Goal: Task Accomplishment & Management: Complete application form

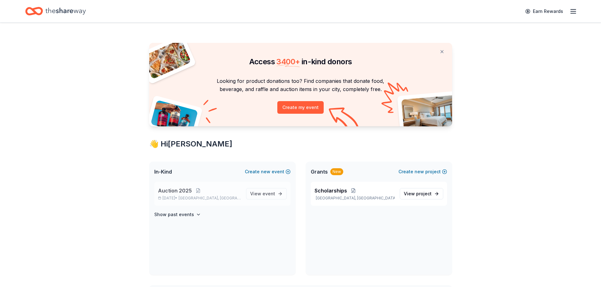
click at [186, 191] on span "Auction 2025" at bounding box center [175, 191] width 34 height 8
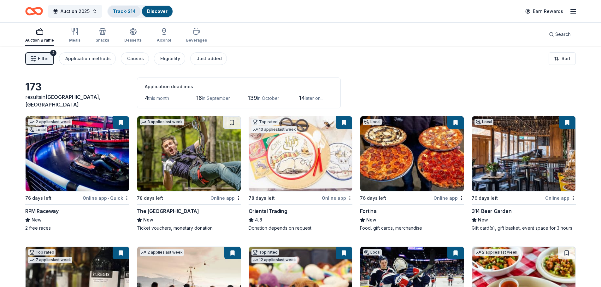
click at [121, 12] on link "Track · 214" at bounding box center [124, 11] width 23 height 5
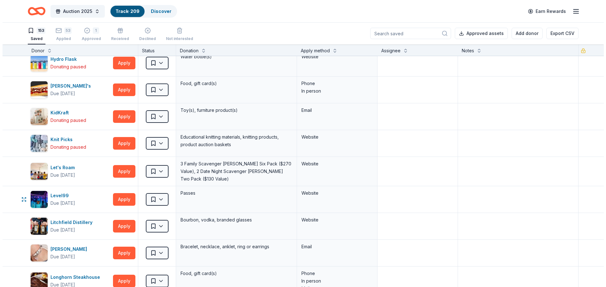
scroll to position [663, 0]
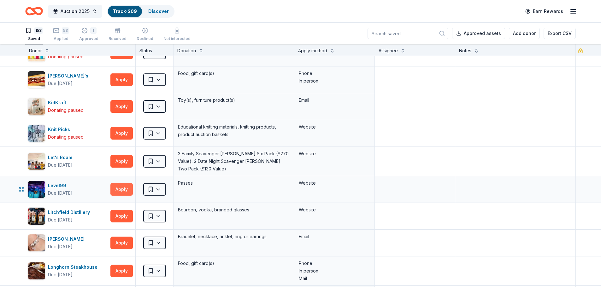
click at [120, 190] on button "Apply" at bounding box center [121, 189] width 22 height 13
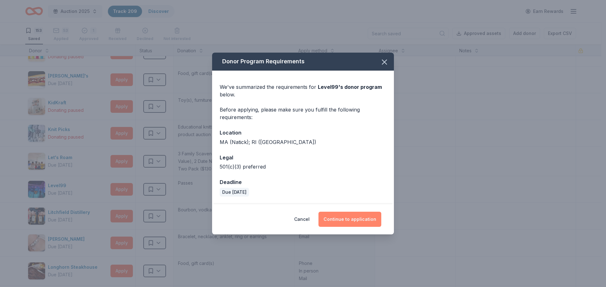
click at [358, 217] on button "Continue to application" at bounding box center [349, 219] width 63 height 15
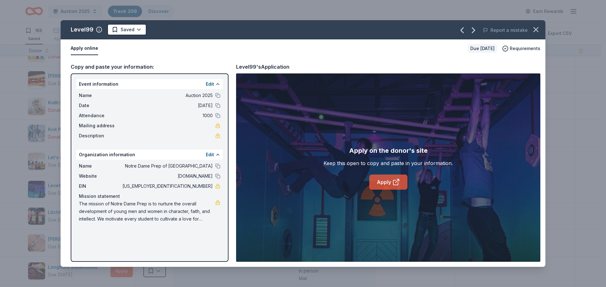
click at [386, 186] on link "Apply" at bounding box center [388, 182] width 38 height 15
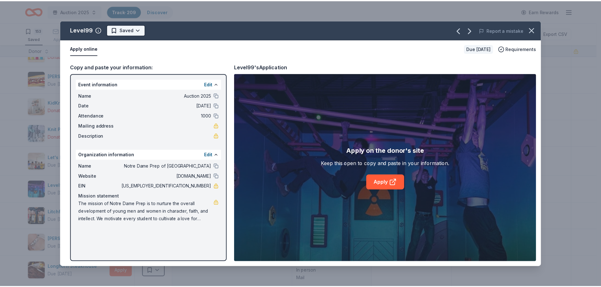
scroll to position [0, 0]
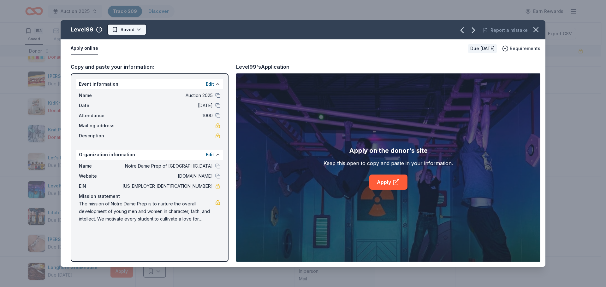
click at [134, 28] on html "Auction 2025 Track · 209 Discover Earn Rewards 153 Saved 53 Applied 1 Approved …" at bounding box center [303, 143] width 606 height 287
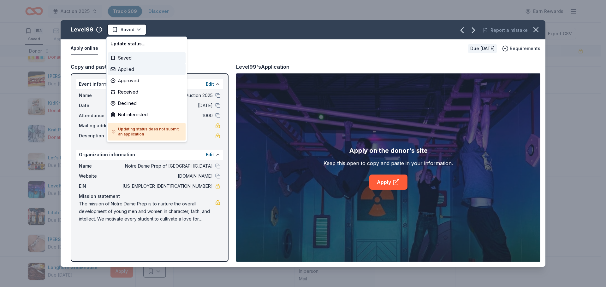
click at [123, 68] on div "Applied" at bounding box center [147, 69] width 78 height 11
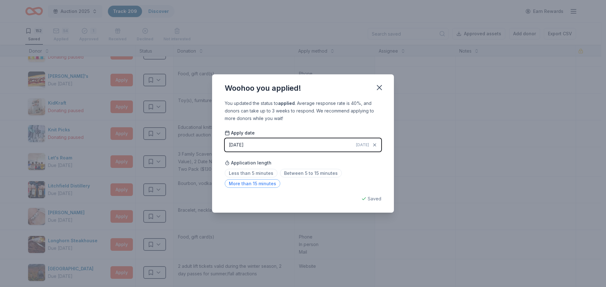
click at [254, 186] on span "More than 15 minutes" at bounding box center [253, 184] width 56 height 9
click at [382, 87] on icon "button" at bounding box center [379, 87] width 9 height 9
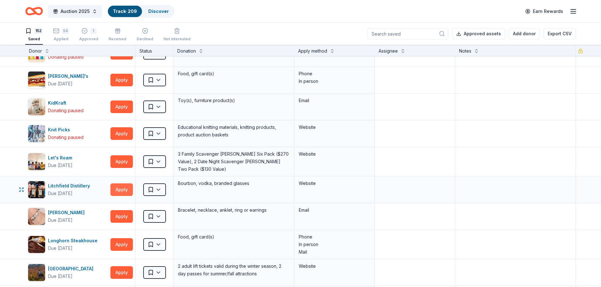
click at [117, 187] on button "Apply" at bounding box center [121, 190] width 22 height 13
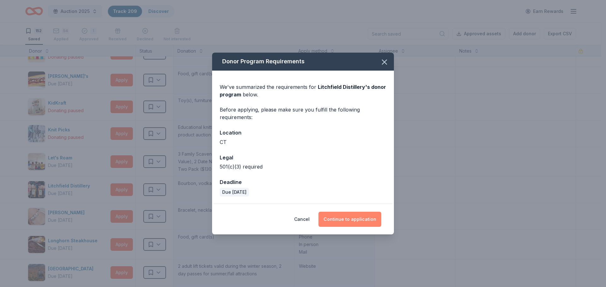
click at [358, 220] on button "Continue to application" at bounding box center [349, 219] width 63 height 15
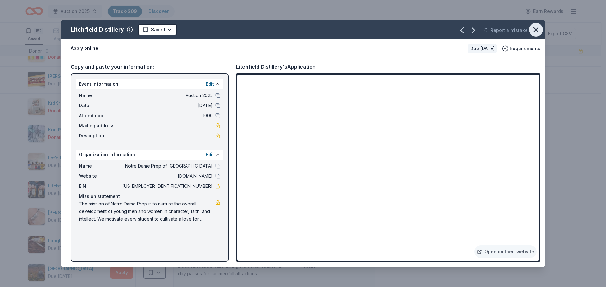
click at [536, 29] on icon "button" at bounding box center [535, 29] width 9 height 9
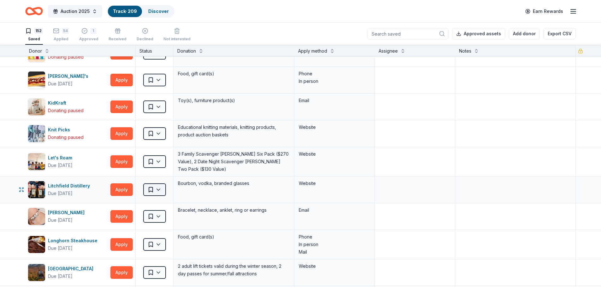
click at [158, 187] on html "Auction 2025 Track · 209 Discover Earn Rewards 152 Saved 54 Applied 1 Approved …" at bounding box center [300, 143] width 601 height 287
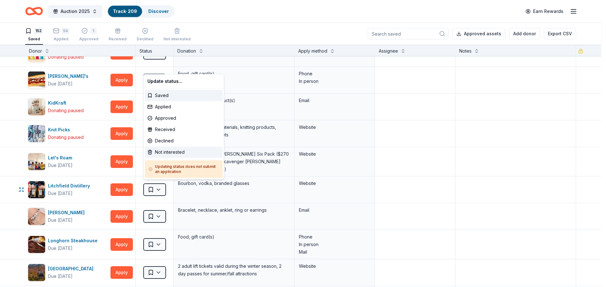
click at [159, 154] on div "Not interested" at bounding box center [184, 152] width 78 height 11
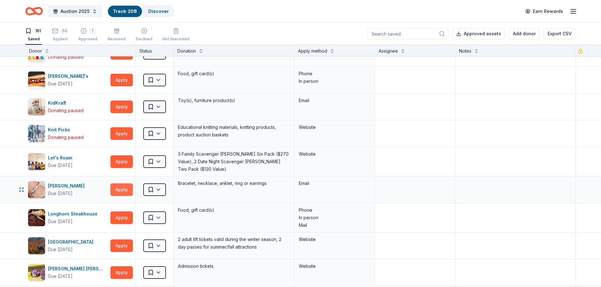
click at [119, 188] on button "Apply" at bounding box center [121, 190] width 22 height 13
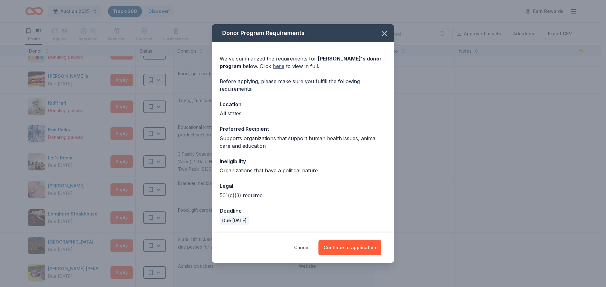
click at [280, 64] on link "here" at bounding box center [279, 66] width 12 height 8
click at [337, 250] on button "Continue to application" at bounding box center [349, 247] width 63 height 15
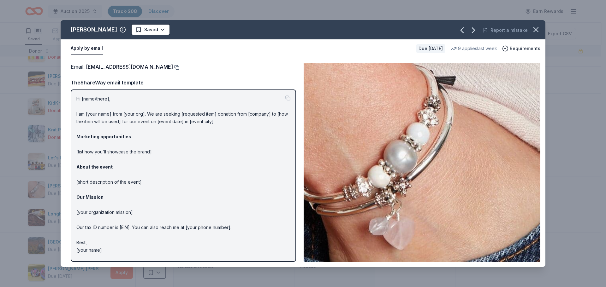
click at [173, 67] on button at bounding box center [176, 67] width 6 height 5
click at [142, 32] on html "Auction 2025 Track · 208 Discover Earn Rewards 151 Saved 54 Applied 1 Approved …" at bounding box center [303, 143] width 606 height 287
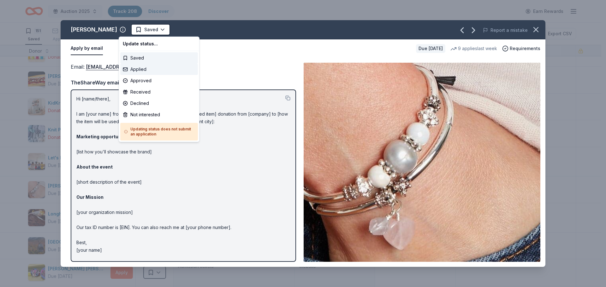
click at [133, 68] on div "Applied" at bounding box center [159, 69] width 78 height 11
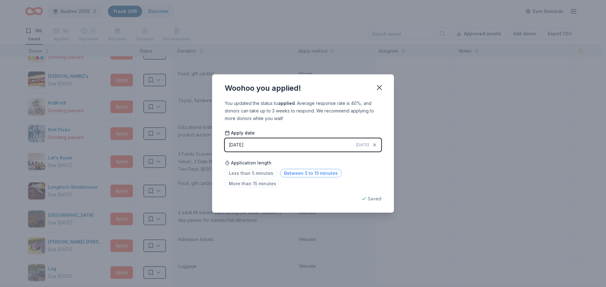
click at [303, 174] on span "Between 5 to 15 minutes" at bounding box center [311, 173] width 62 height 9
click at [378, 88] on icon "button" at bounding box center [379, 88] width 4 height 4
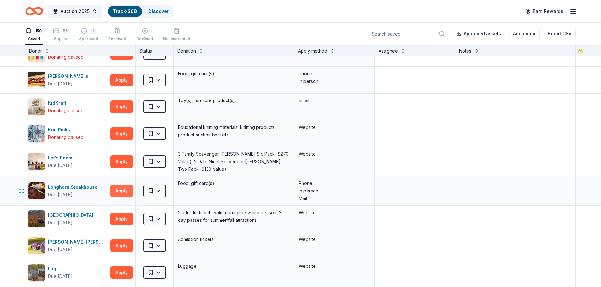
click at [120, 188] on button "Apply" at bounding box center [121, 191] width 22 height 13
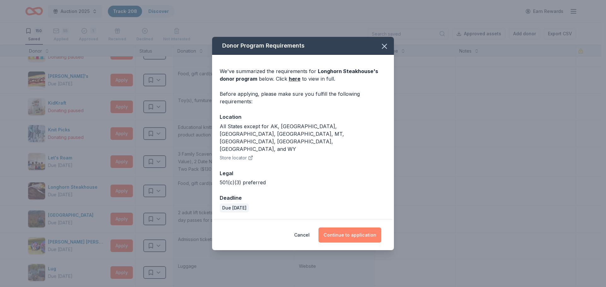
click at [341, 228] on button "Continue to application" at bounding box center [349, 235] width 63 height 15
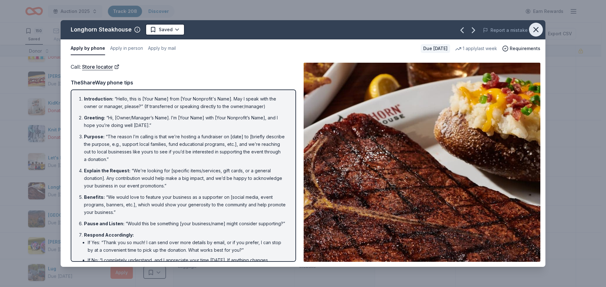
click at [535, 29] on icon "button" at bounding box center [535, 29] width 9 height 9
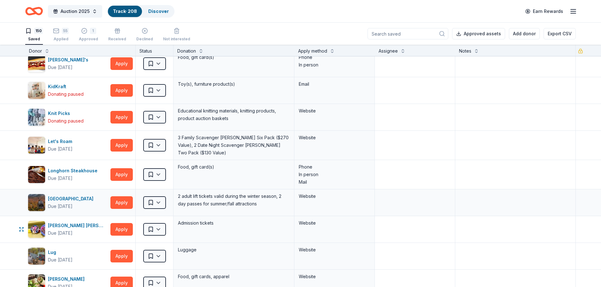
scroll to position [694, 0]
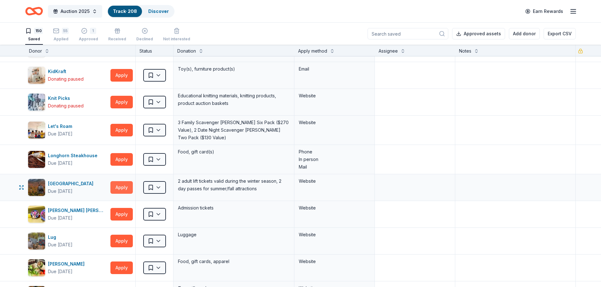
click at [125, 184] on button "Apply" at bounding box center [121, 187] width 22 height 13
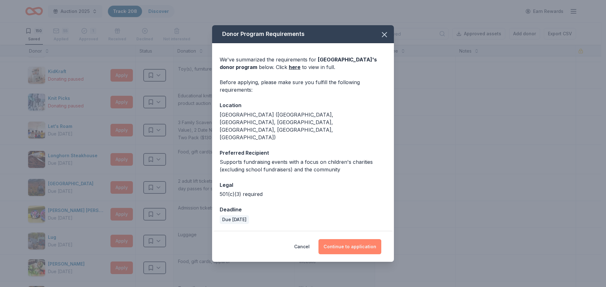
click at [356, 240] on button "Continue to application" at bounding box center [349, 247] width 63 height 15
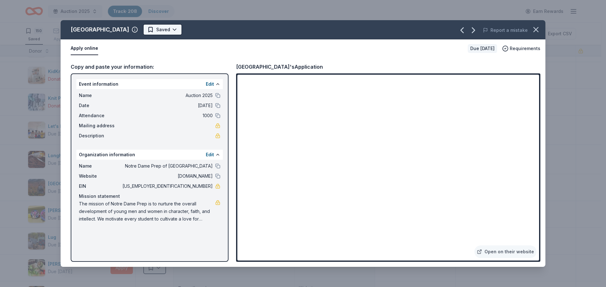
click at [162, 32] on html "Auction 2025 Track · 208 Discover Earn Rewards 150 Saved 55 Applied 1 Approved …" at bounding box center [303, 143] width 606 height 287
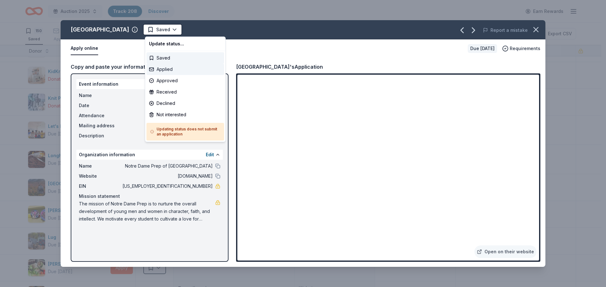
click at [158, 71] on div "Applied" at bounding box center [185, 69] width 78 height 11
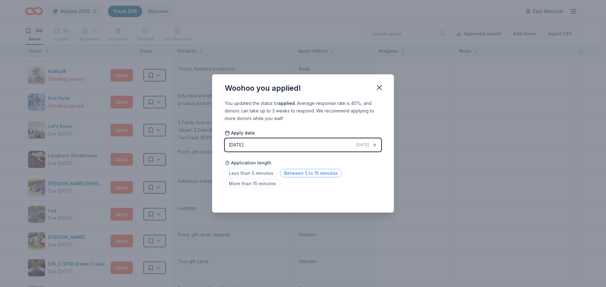
click at [294, 174] on span "Between 5 to 15 minutes" at bounding box center [311, 173] width 62 height 9
click at [376, 87] on icon "button" at bounding box center [379, 87] width 9 height 9
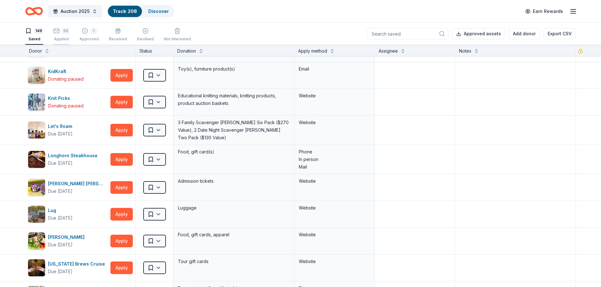
click at [65, 37] on div "Applied" at bounding box center [61, 39] width 16 height 5
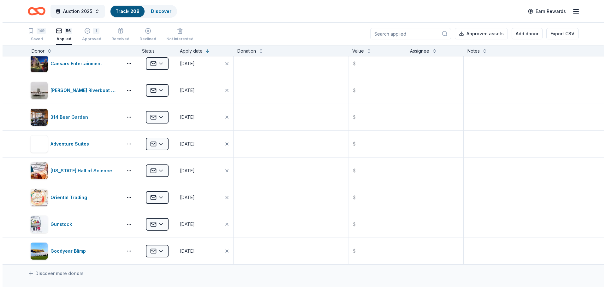
scroll to position [1294, 0]
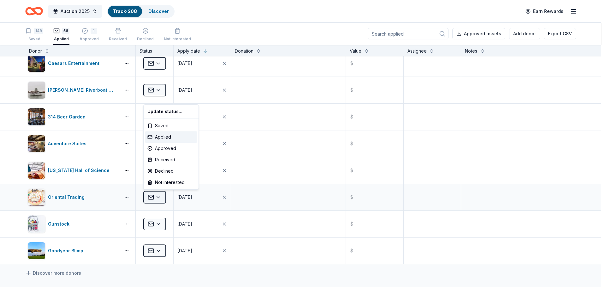
click at [158, 197] on html "Auction 2025 Track · 208 Discover Earn Rewards 149 Saved 56 Applied 1 Approved …" at bounding box center [303, 143] width 606 height 287
click at [163, 150] on div "Approved" at bounding box center [171, 148] width 52 height 11
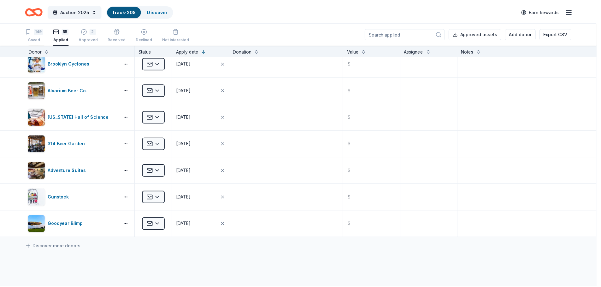
scroll to position [1106, 0]
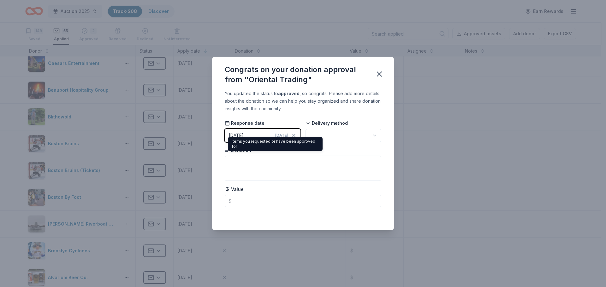
click at [260, 134] on button "[DATE] [DATE]" at bounding box center [263, 135] width 76 height 13
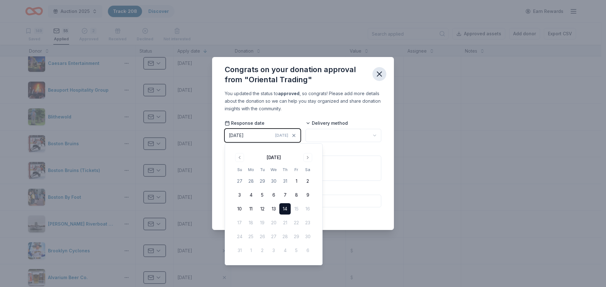
click at [378, 70] on icon "button" at bounding box center [379, 74] width 9 height 9
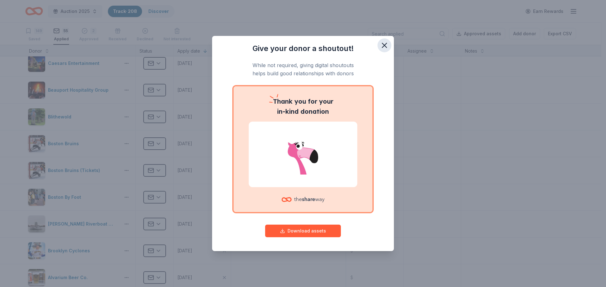
click at [385, 44] on icon "button" at bounding box center [384, 45] width 4 height 4
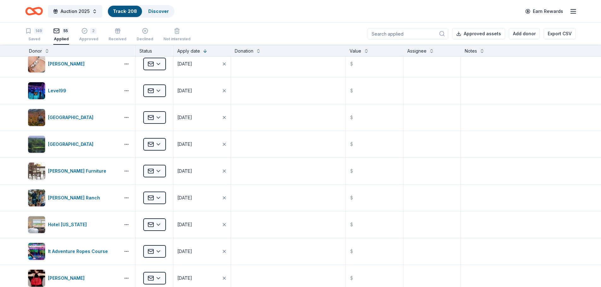
scroll to position [0, 0]
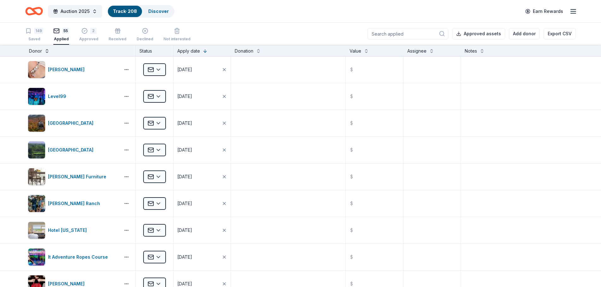
click at [47, 51] on button at bounding box center [46, 50] width 5 height 6
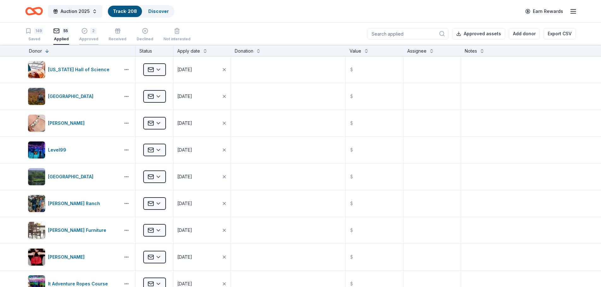
click at [85, 31] on icon "button" at bounding box center [84, 27] width 6 height 6
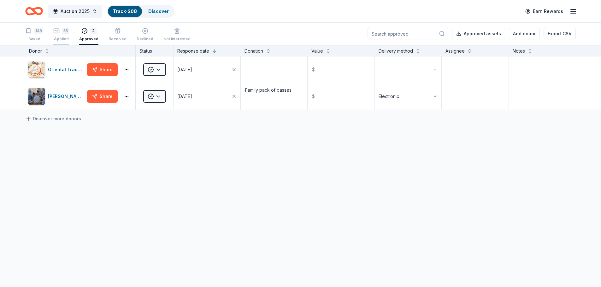
click at [59, 29] on rect "button" at bounding box center [56, 31] width 5 height 4
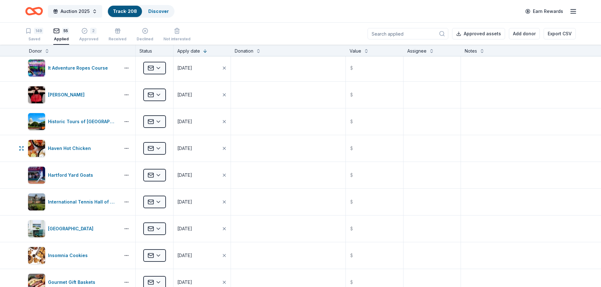
scroll to position [221, 0]
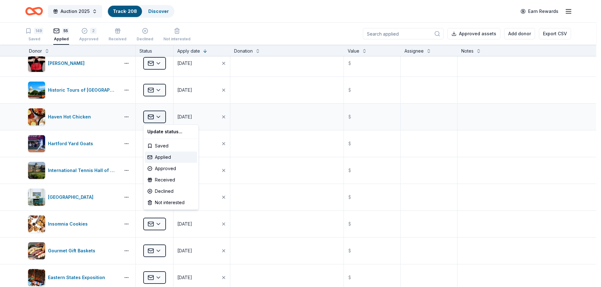
click at [161, 116] on html "Auction 2025 Track · 208 Discover Earn Rewards 149 Saved 55 Applied 2 Approved …" at bounding box center [300, 143] width 601 height 287
click at [161, 169] on div "Approved" at bounding box center [171, 168] width 52 height 11
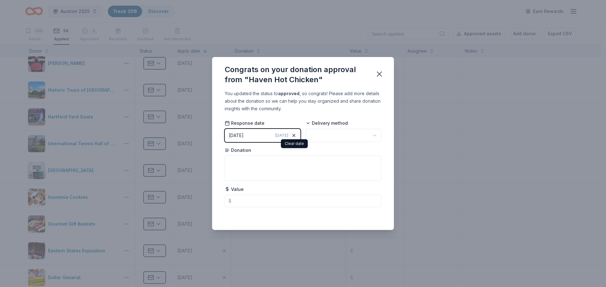
click at [293, 135] on icon "button" at bounding box center [294, 135] width 3 height 3
click at [234, 136] on icon "button" at bounding box center [231, 135] width 5 height 5
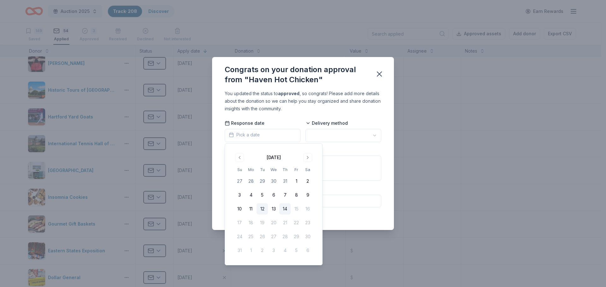
click at [263, 208] on button "12" at bounding box center [262, 209] width 11 height 11
click at [349, 139] on html "Auction 2025 Track · 208 Discover Earn Rewards 149 Saved 54 Applied 3 Approved …" at bounding box center [303, 143] width 606 height 287
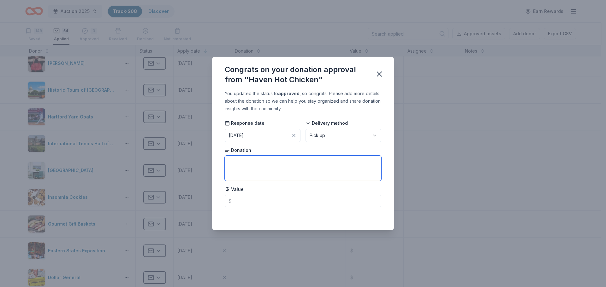
click at [239, 166] on textarea at bounding box center [303, 168] width 157 height 25
type textarea "Gift Card"
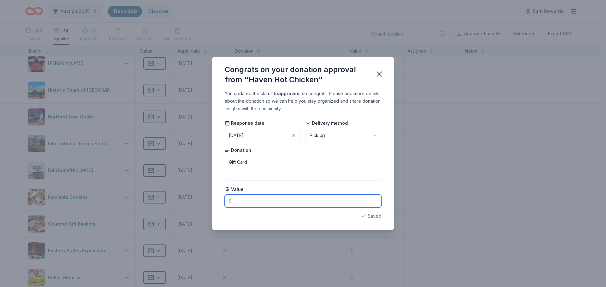
click at [242, 203] on input "text" at bounding box center [303, 201] width 157 height 13
type input "50.00"
click at [380, 73] on icon "button" at bounding box center [379, 74] width 9 height 9
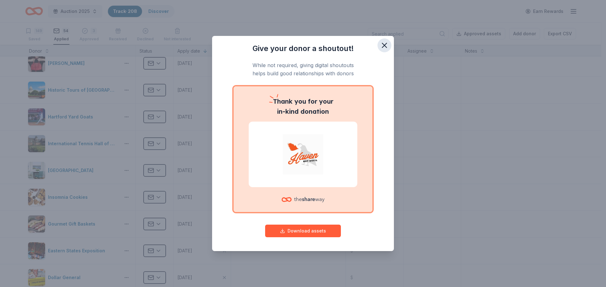
click at [385, 43] on icon "button" at bounding box center [384, 45] width 9 height 9
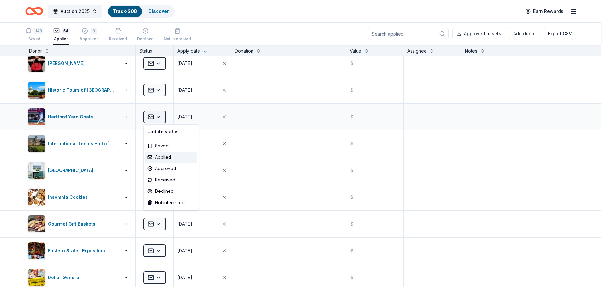
click at [160, 116] on html "Auction 2025 Track · 208 Discover Earn Rewards 149 Saved 54 Applied 3 Approved …" at bounding box center [303, 143] width 606 height 287
click at [158, 168] on div "Approved" at bounding box center [171, 168] width 52 height 11
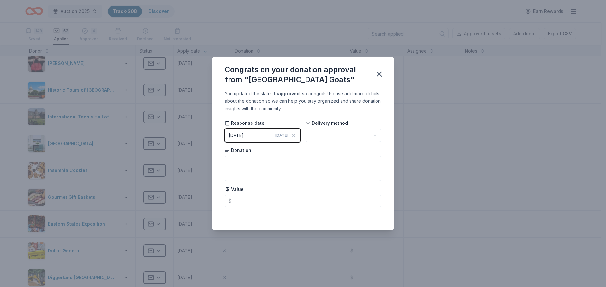
click at [289, 134] on div "[DATE]" at bounding box center [285, 136] width 21 height 6
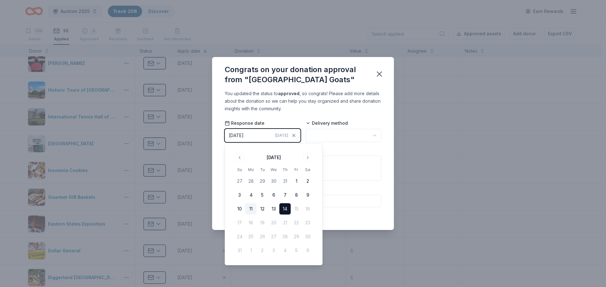
click at [253, 209] on button "11" at bounding box center [250, 209] width 11 height 11
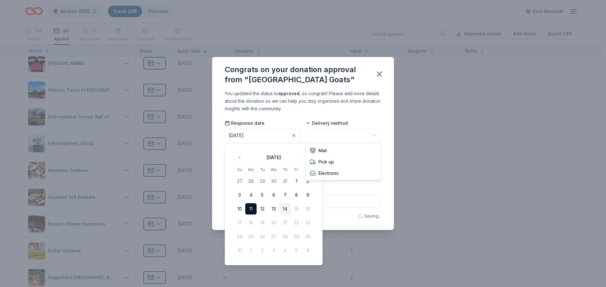
click at [334, 132] on html "Auction 2025 Track · 208 Discover Earn Rewards 149 Saved 53 Applied 4 Approved …" at bounding box center [303, 143] width 606 height 287
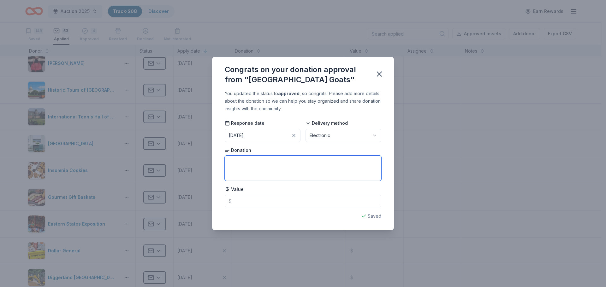
click at [251, 165] on textarea at bounding box center [303, 168] width 157 height 25
type textarea "4 Porch Passes"
click at [379, 71] on icon "button" at bounding box center [379, 74] width 9 height 9
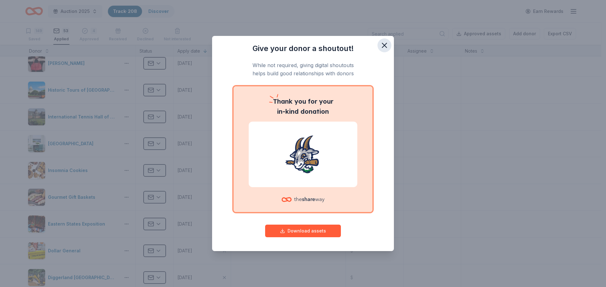
click at [382, 43] on icon "button" at bounding box center [384, 45] width 4 height 4
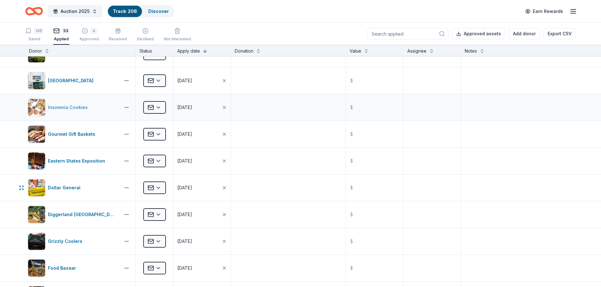
scroll to position [316, 0]
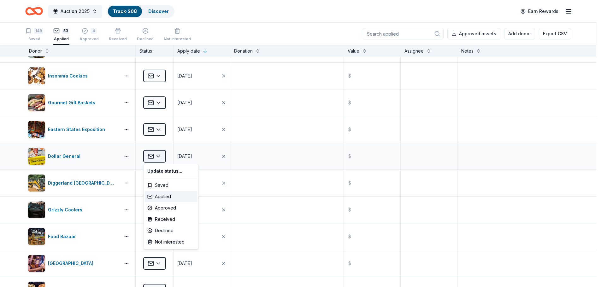
click at [160, 157] on html "Auction 2025 Track · 208 Discover Earn Rewards 149 Saved 53 Applied 4 Approved …" at bounding box center [300, 143] width 601 height 287
click at [163, 230] on div "Declined" at bounding box center [171, 230] width 52 height 11
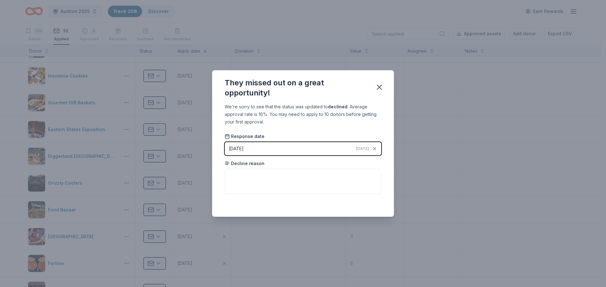
click at [366, 150] on span "[DATE]" at bounding box center [362, 148] width 13 height 5
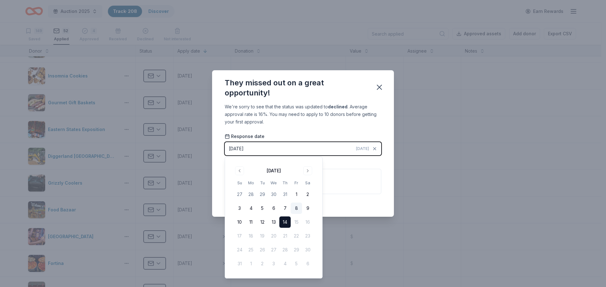
click at [293, 207] on button "8" at bounding box center [296, 208] width 11 height 11
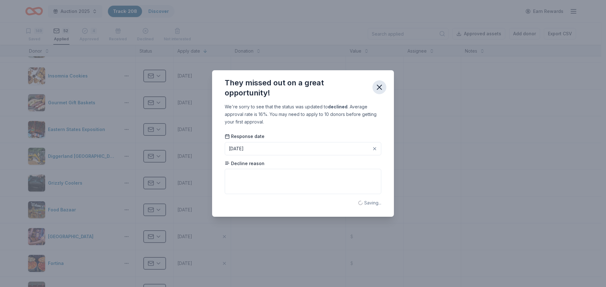
click at [379, 87] on icon "button" at bounding box center [379, 87] width 4 height 4
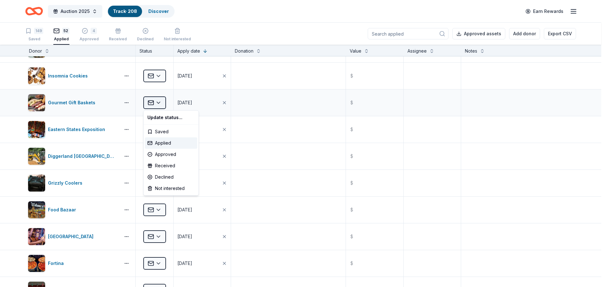
click at [160, 104] on html "Auction 2025 Track · 208 Discover Earn Rewards 149 Saved 52 Applied 4 Approved …" at bounding box center [303, 143] width 606 height 287
click at [161, 158] on div "Approved" at bounding box center [171, 154] width 52 height 11
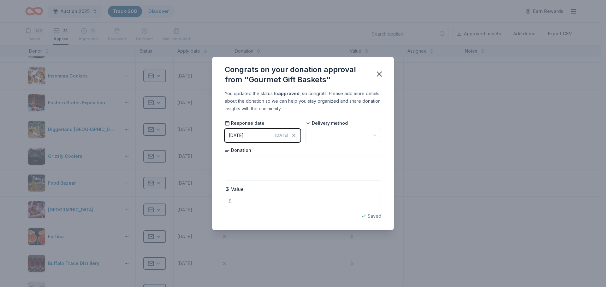
click at [273, 135] on button "[DATE] [DATE]" at bounding box center [263, 135] width 76 height 13
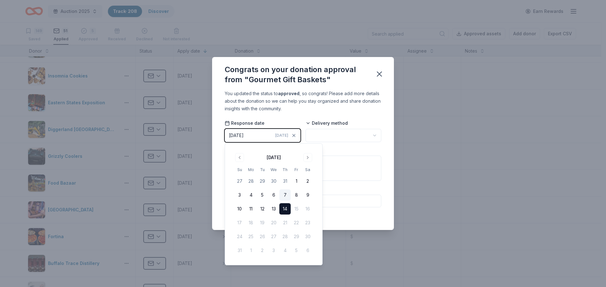
click at [285, 195] on button "7" at bounding box center [284, 195] width 11 height 11
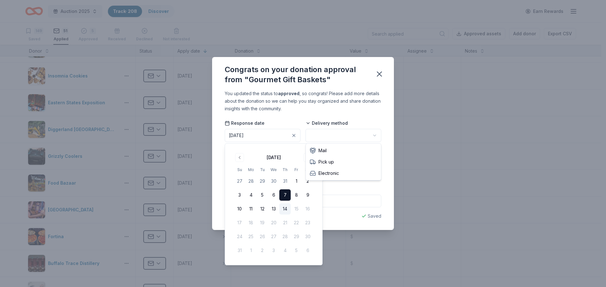
click at [339, 136] on html "Auction 2025 Track · 208 Discover Earn Rewards 149 Saved 51 Applied 5 Approved …" at bounding box center [303, 143] width 606 height 287
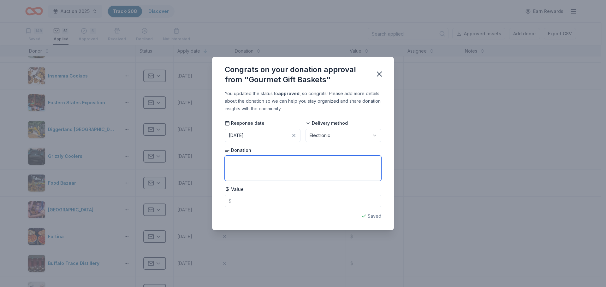
click at [245, 169] on textarea at bounding box center [303, 168] width 157 height 25
type textarea "Gift Certificate"
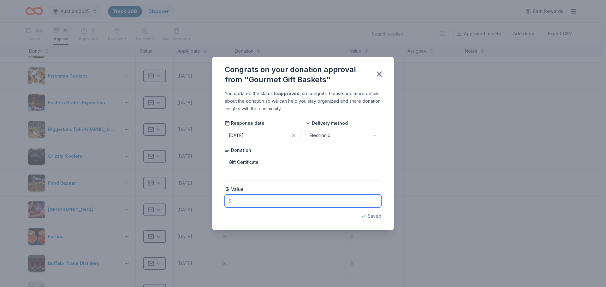
click at [251, 203] on input "text" at bounding box center [303, 201] width 157 height 13
type input "25.00"
click at [379, 73] on icon "button" at bounding box center [379, 74] width 9 height 9
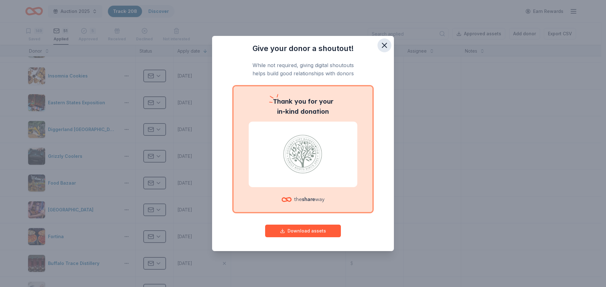
click at [384, 44] on icon "button" at bounding box center [384, 45] width 9 height 9
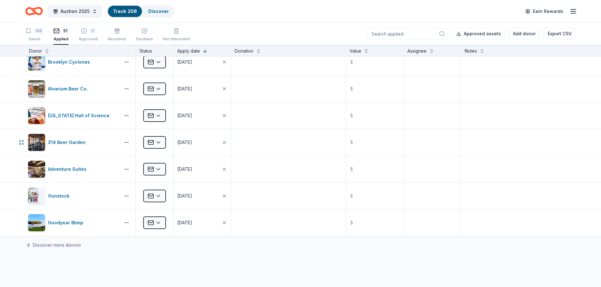
scroll to position [1199, 0]
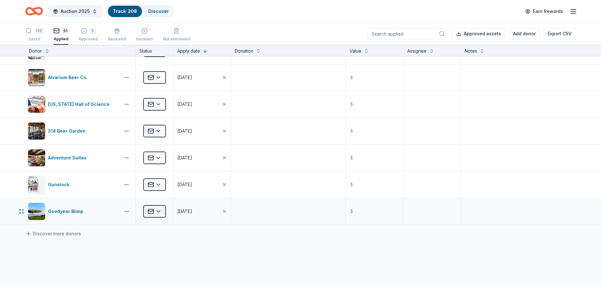
click at [157, 209] on html "Auction 2025 Track · 208 Discover Earn Rewards 149 Saved 51 Applied 5 Approved …" at bounding box center [300, 143] width 601 height 287
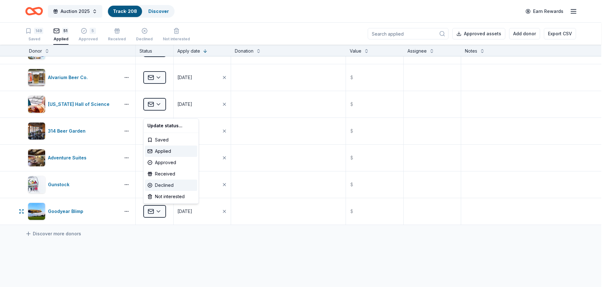
click at [160, 185] on div "Declined" at bounding box center [171, 185] width 52 height 11
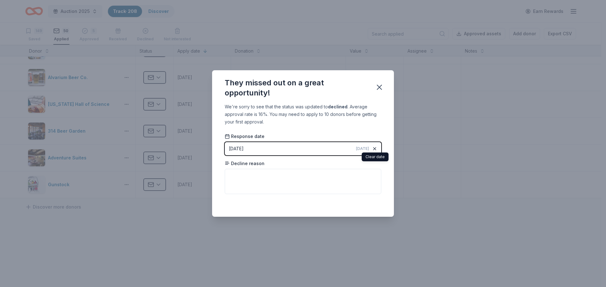
click at [375, 148] on icon "button" at bounding box center [374, 149] width 3 height 3
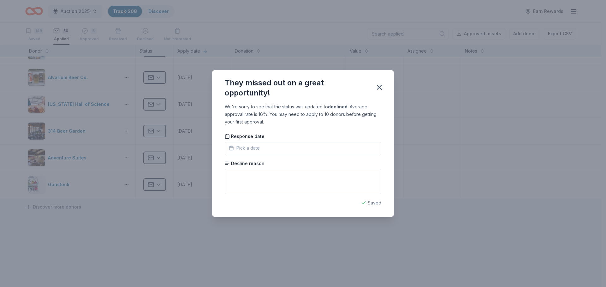
click at [262, 147] on button "Pick a date" at bounding box center [303, 148] width 157 height 13
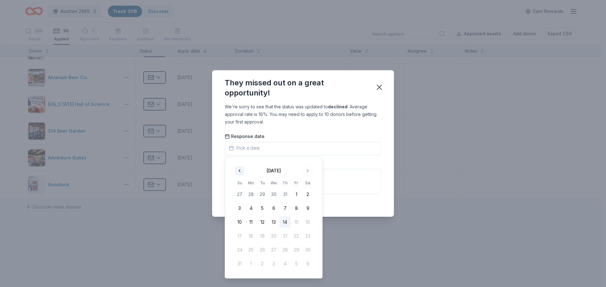
click at [240, 171] on button "Go to previous month" at bounding box center [239, 171] width 9 height 9
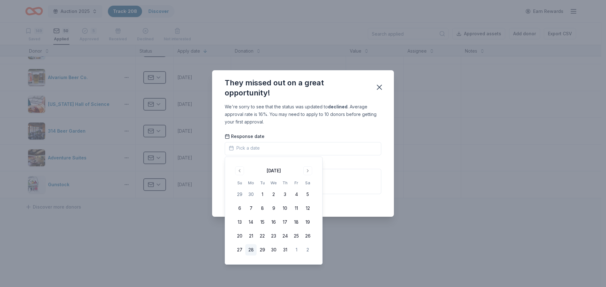
click at [252, 251] on button "28" at bounding box center [250, 250] width 11 height 11
click at [381, 87] on icon "button" at bounding box center [379, 87] width 9 height 9
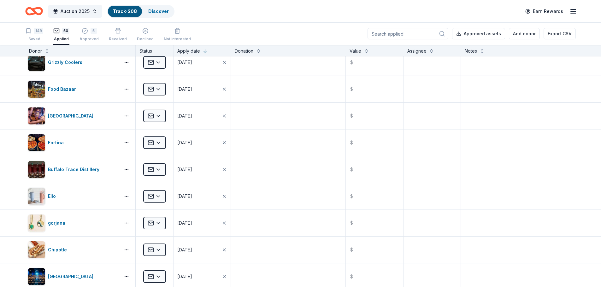
scroll to position [316, 0]
